Goal: Task Accomplishment & Management: Use online tool/utility

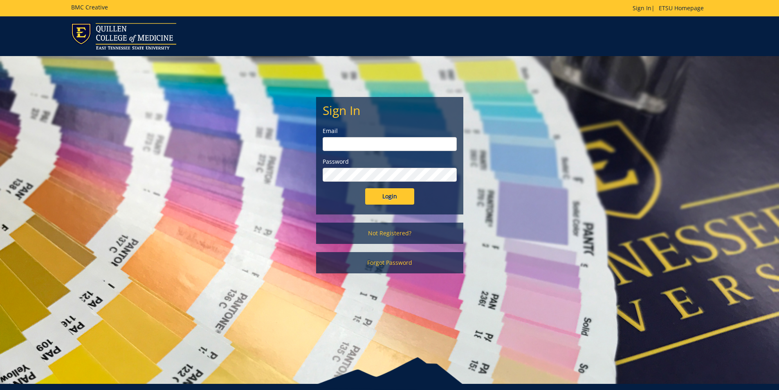
type input "[PERSON_NAME][EMAIL_ADDRESS][DOMAIN_NAME]"
click at [386, 198] on input "Login" at bounding box center [389, 196] width 49 height 16
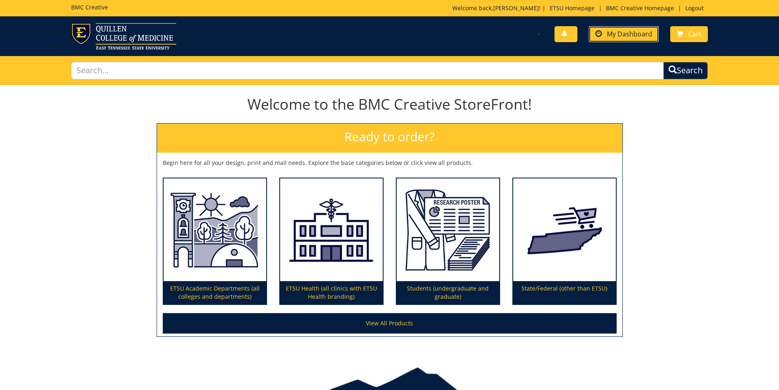
click at [625, 38] on span "My Dashboard" at bounding box center [629, 33] width 45 height 9
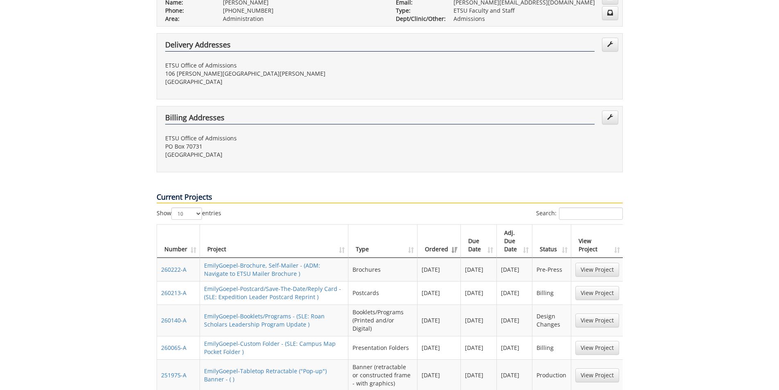
scroll to position [204, 0]
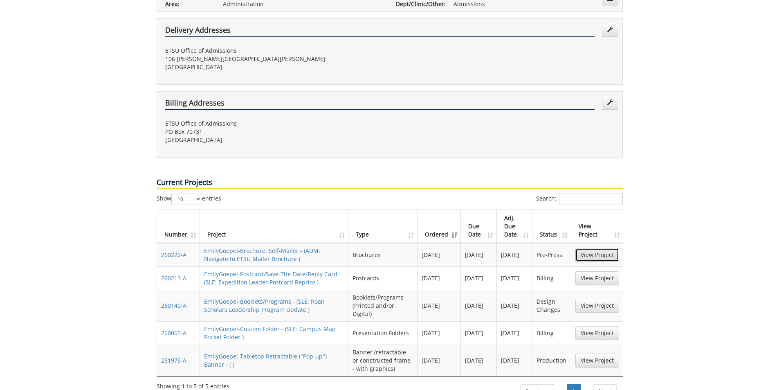
click at [597, 248] on link "View Project" at bounding box center [597, 255] width 44 height 14
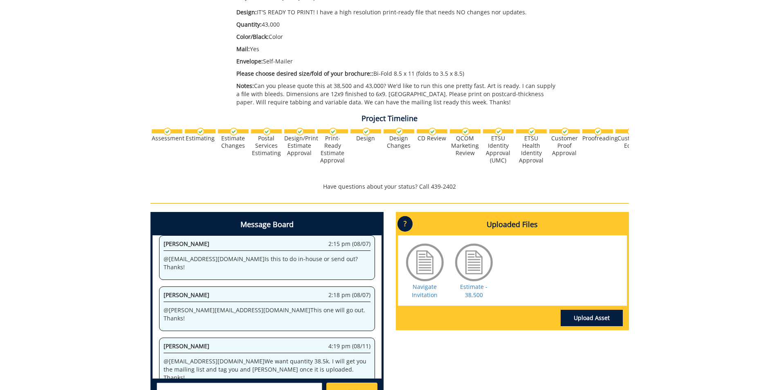
scroll to position [286, 0]
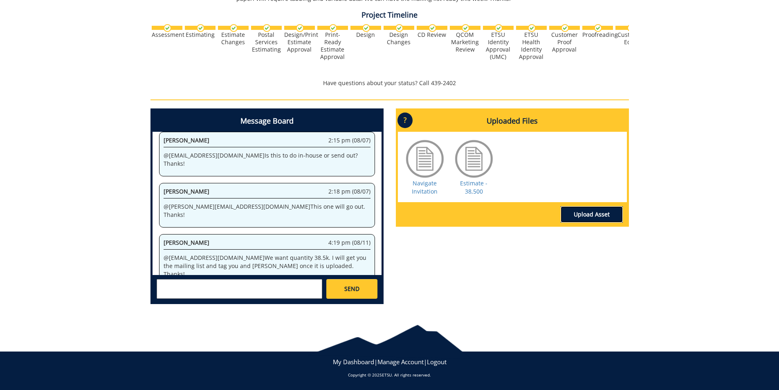
click at [596, 214] on link "Upload Asset" at bounding box center [591, 214] width 62 height 16
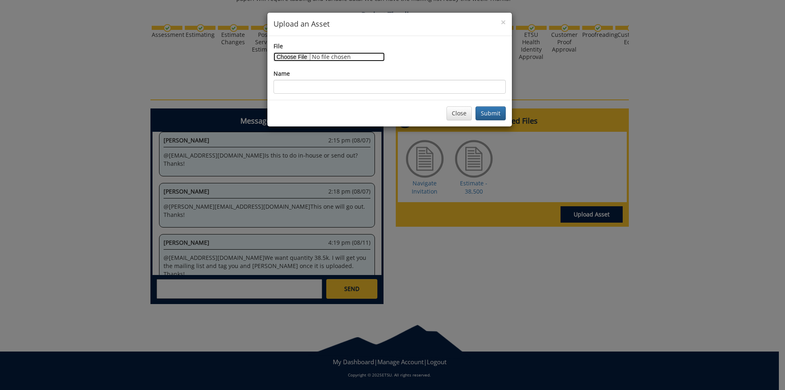
click at [294, 59] on input "File" at bounding box center [328, 56] width 111 height 9
type input "C:\fakepath\Navigate Mailing 2025_address Only.xlsx"
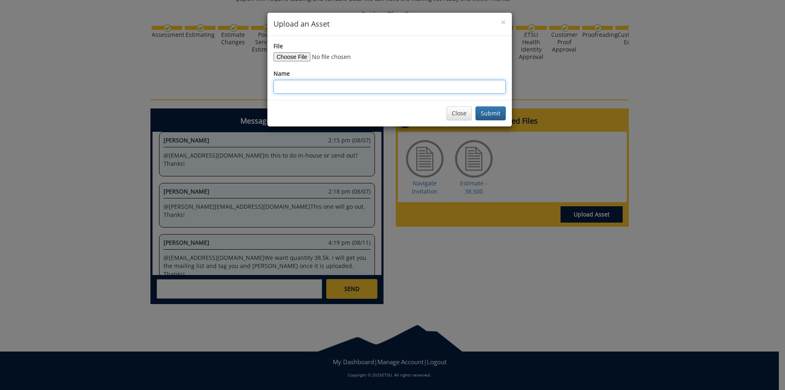
click at [346, 89] on input "Name" at bounding box center [389, 87] width 232 height 14
type input "Navigate Mailing List"
click at [494, 112] on button "Submit" at bounding box center [490, 113] width 30 height 14
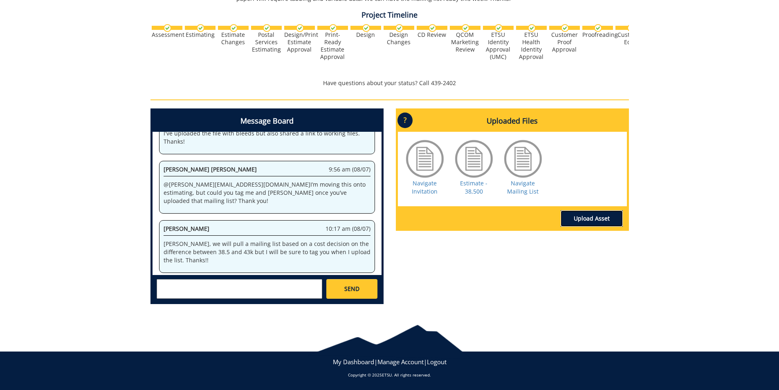
scroll to position [311, 0]
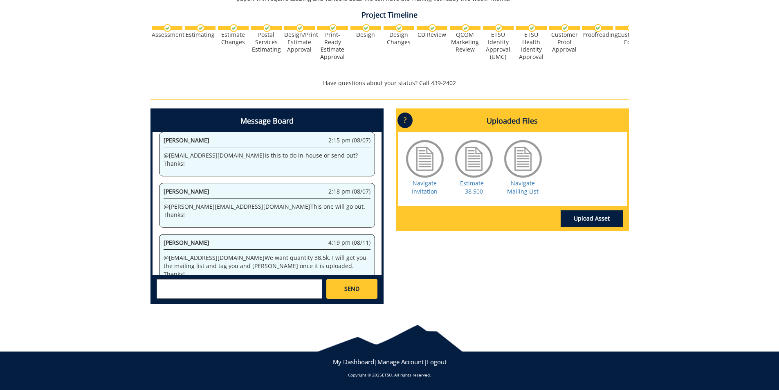
click at [257, 291] on textarea at bounding box center [240, 289] width 166 height 20
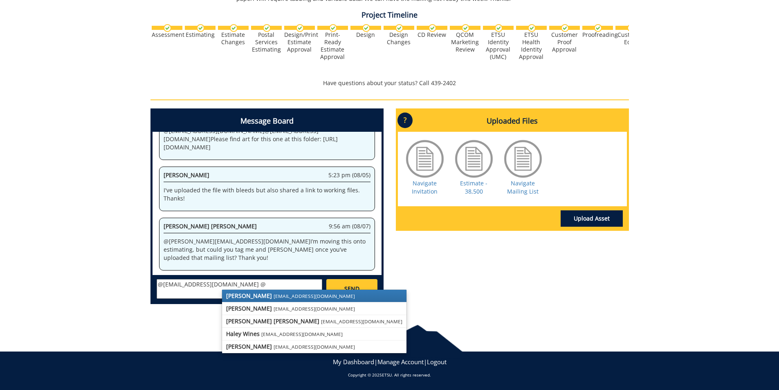
scroll to position [148, 0]
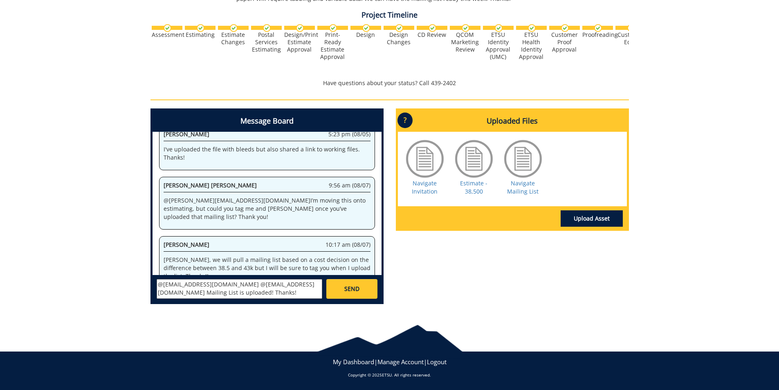
type textarea "@[EMAIL_ADDRESS][DOMAIN_NAME] @[EMAIL_ADDRESS][DOMAIN_NAME] Mailing List is upl…"
click at [355, 290] on span "SEND" at bounding box center [351, 289] width 15 height 8
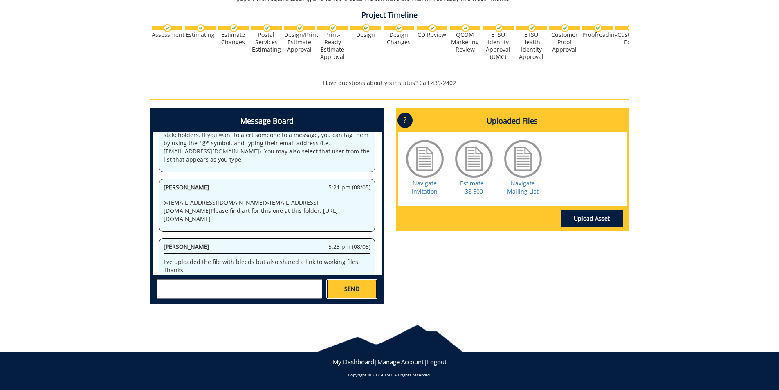
scroll to position [76, 0]
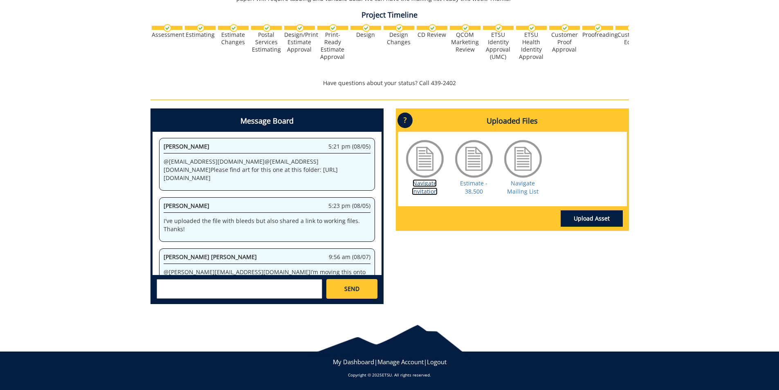
click at [425, 186] on link "Navigate Invitation" at bounding box center [425, 187] width 26 height 16
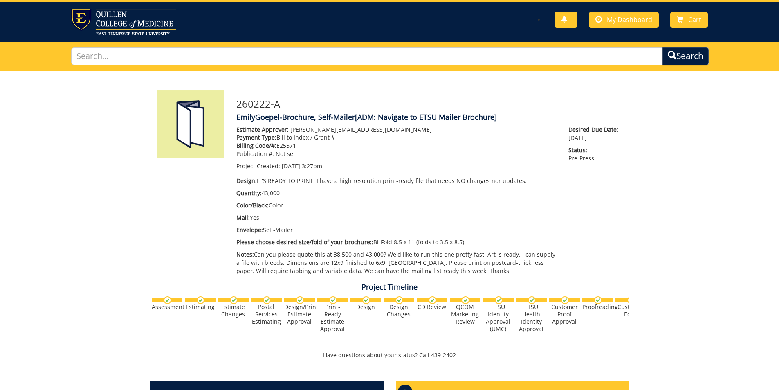
scroll to position [0, 0]
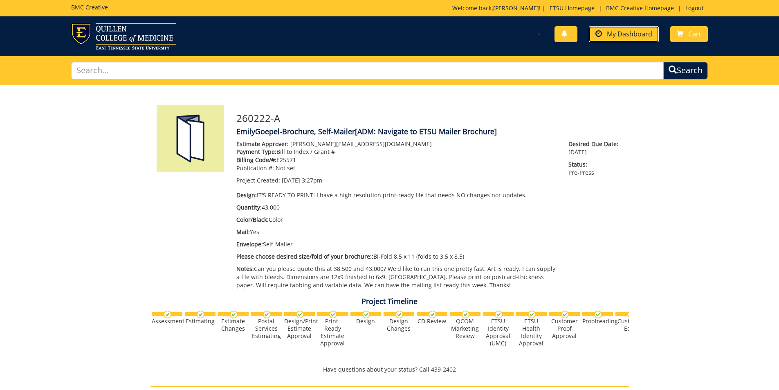
click at [640, 34] on span "My Dashboard" at bounding box center [629, 33] width 45 height 9
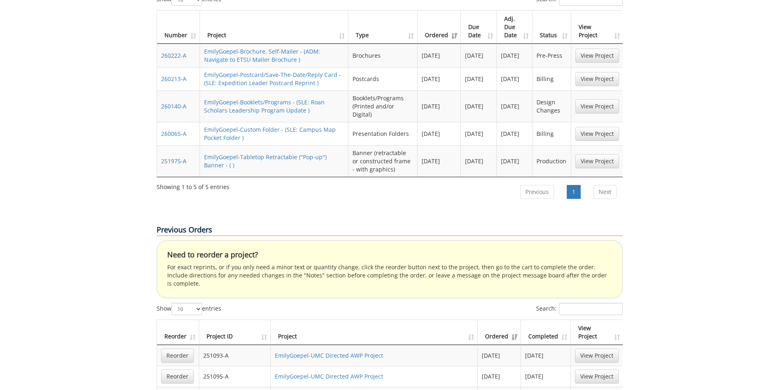
scroll to position [409, 0]
